Goal: Navigation & Orientation: Find specific page/section

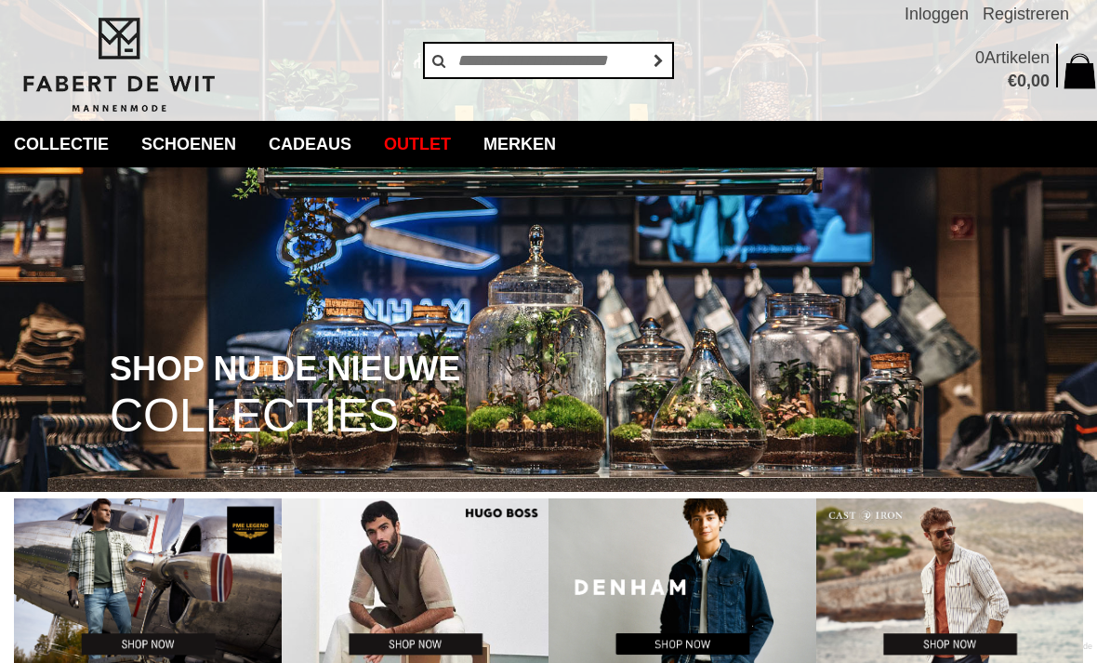
scroll to position [33, 0]
click at [566, 155] on link "Merken" at bounding box center [519, 144] width 100 height 46
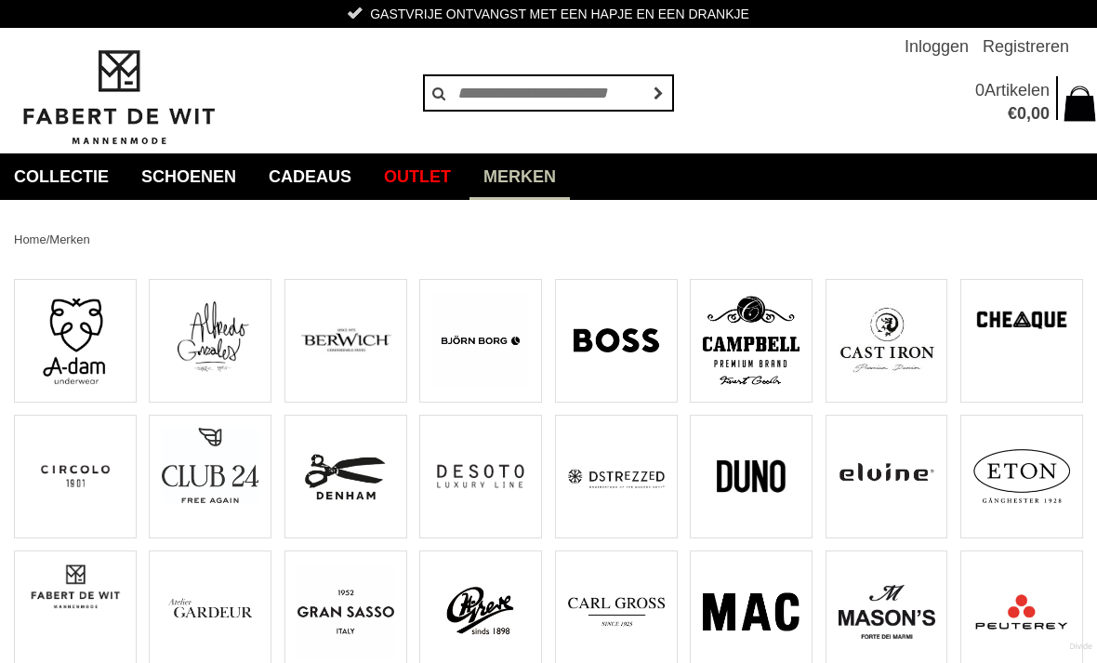
click at [891, 344] on img at bounding box center [886, 340] width 97 height 97
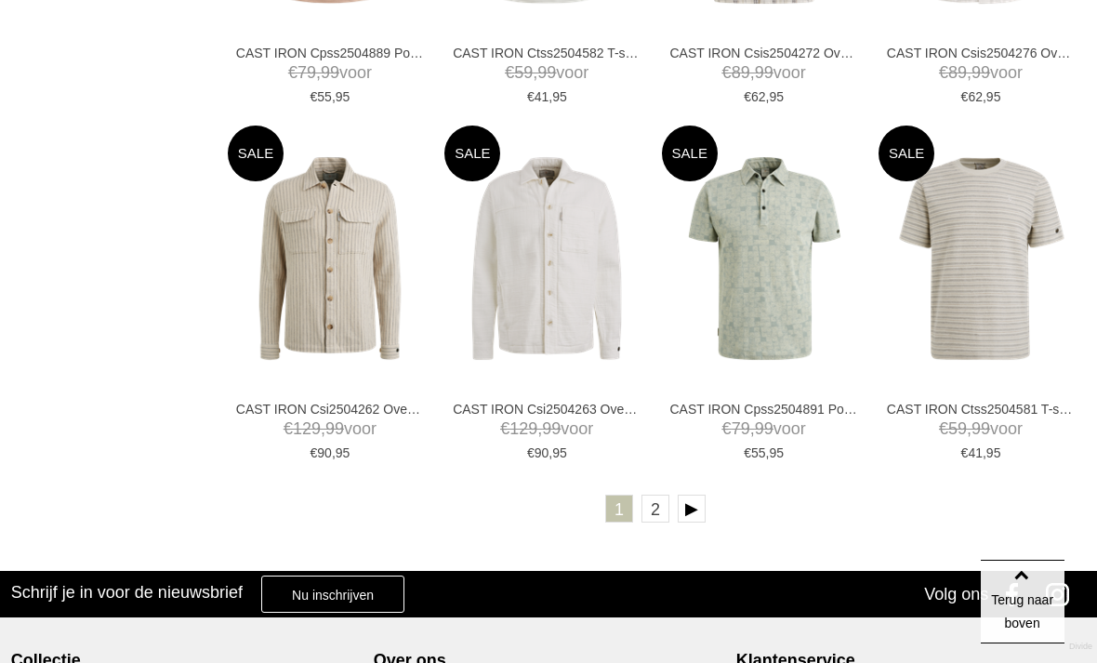
scroll to position [3435, 0]
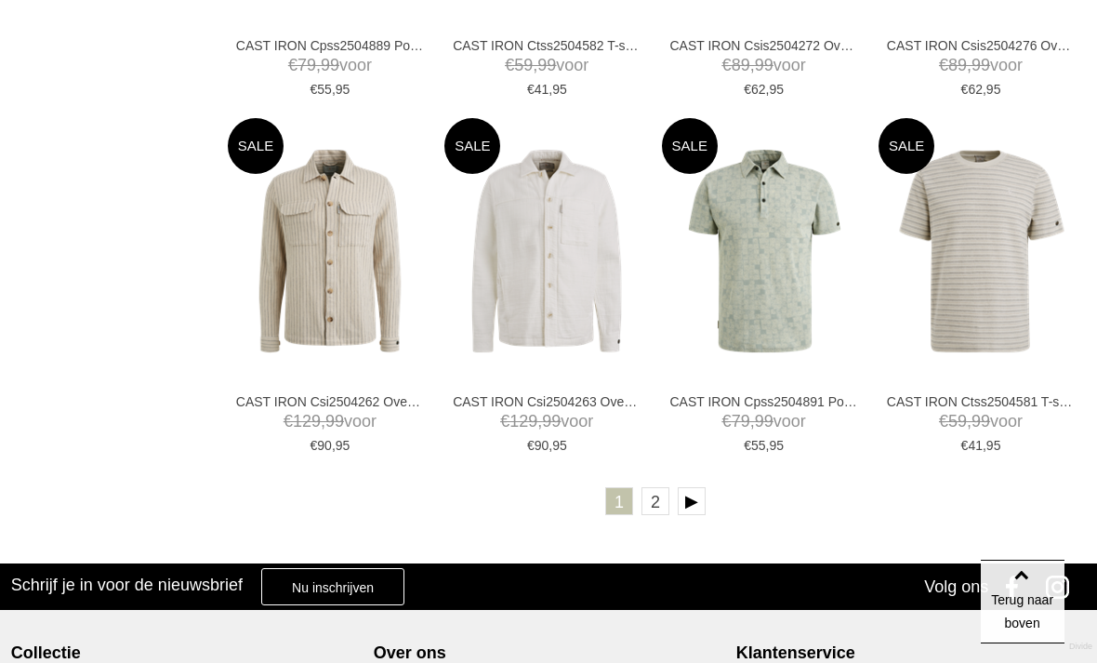
click at [689, 501] on link at bounding box center [691, 501] width 28 height 28
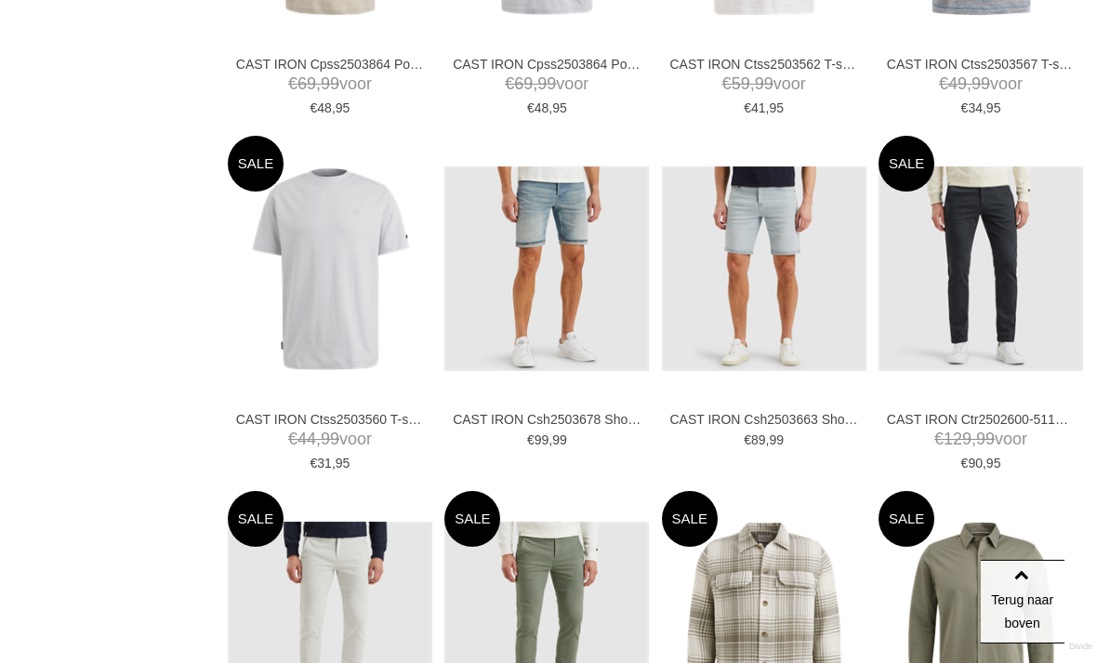
scroll to position [1259, 0]
